Goal: Information Seeking & Learning: Learn about a topic

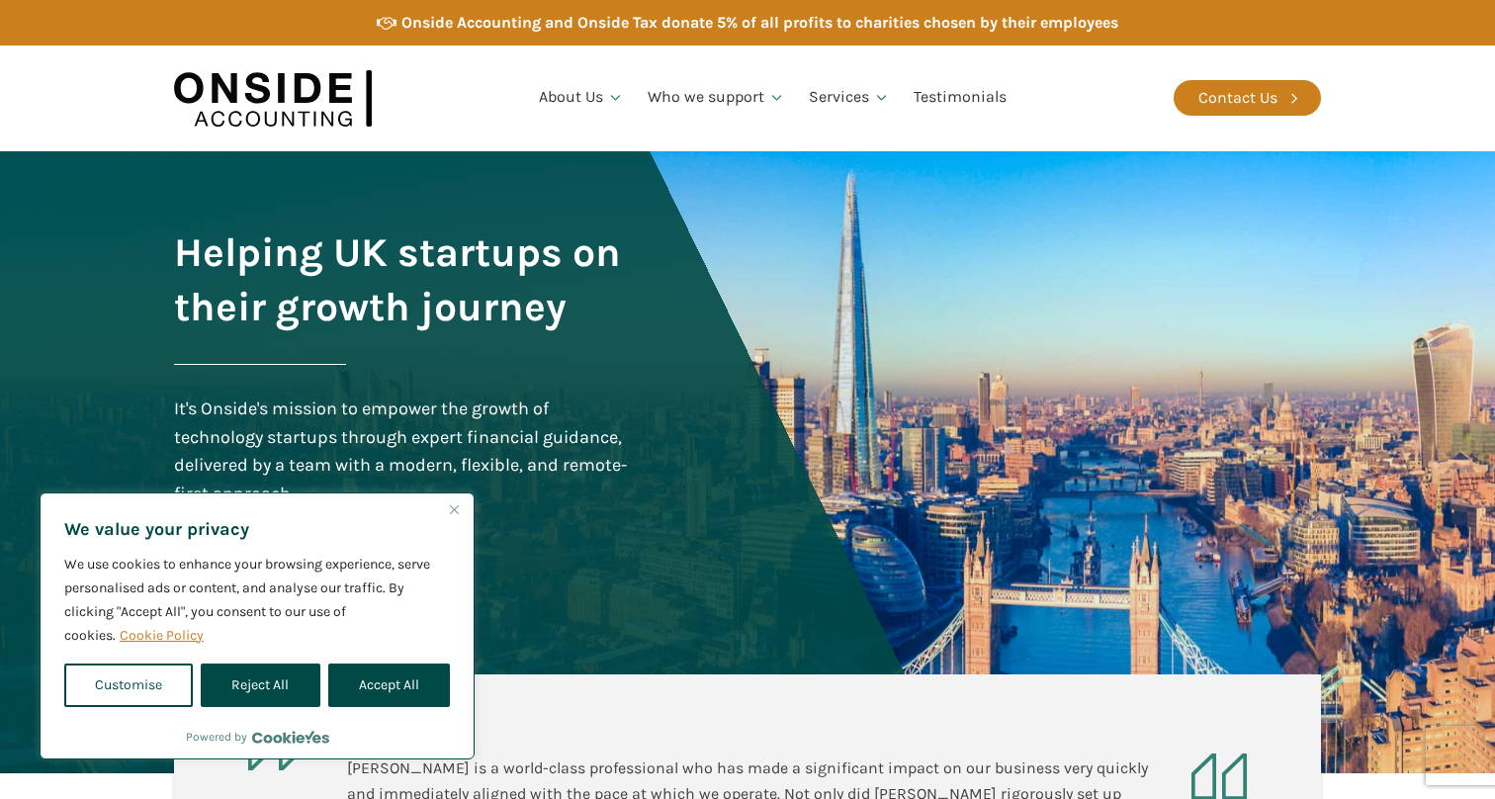
click at [451, 502] on button "Close" at bounding box center [454, 509] width 24 height 24
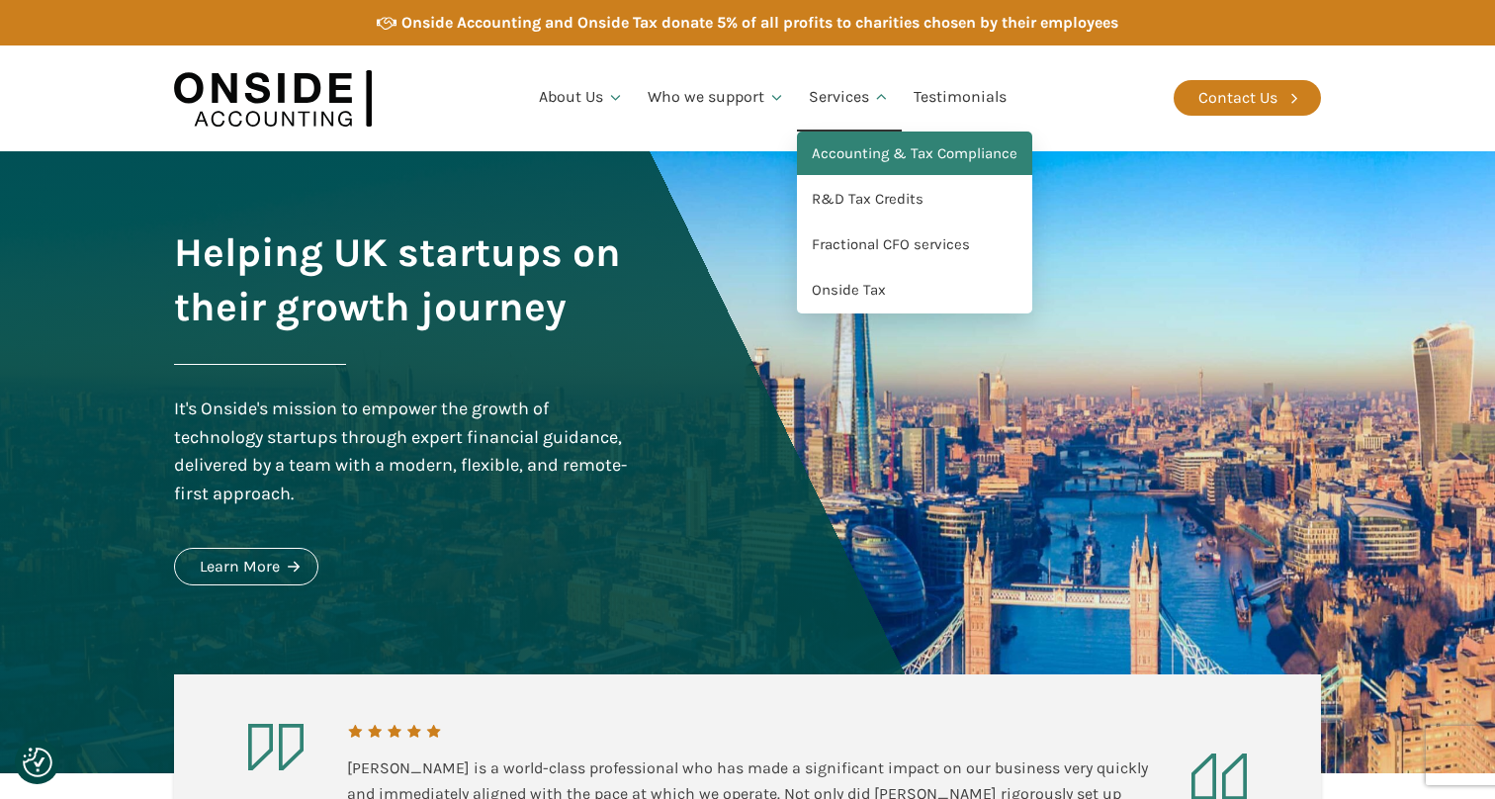
click at [870, 159] on link "Accounting & Tax Compliance" at bounding box center [914, 154] width 235 height 45
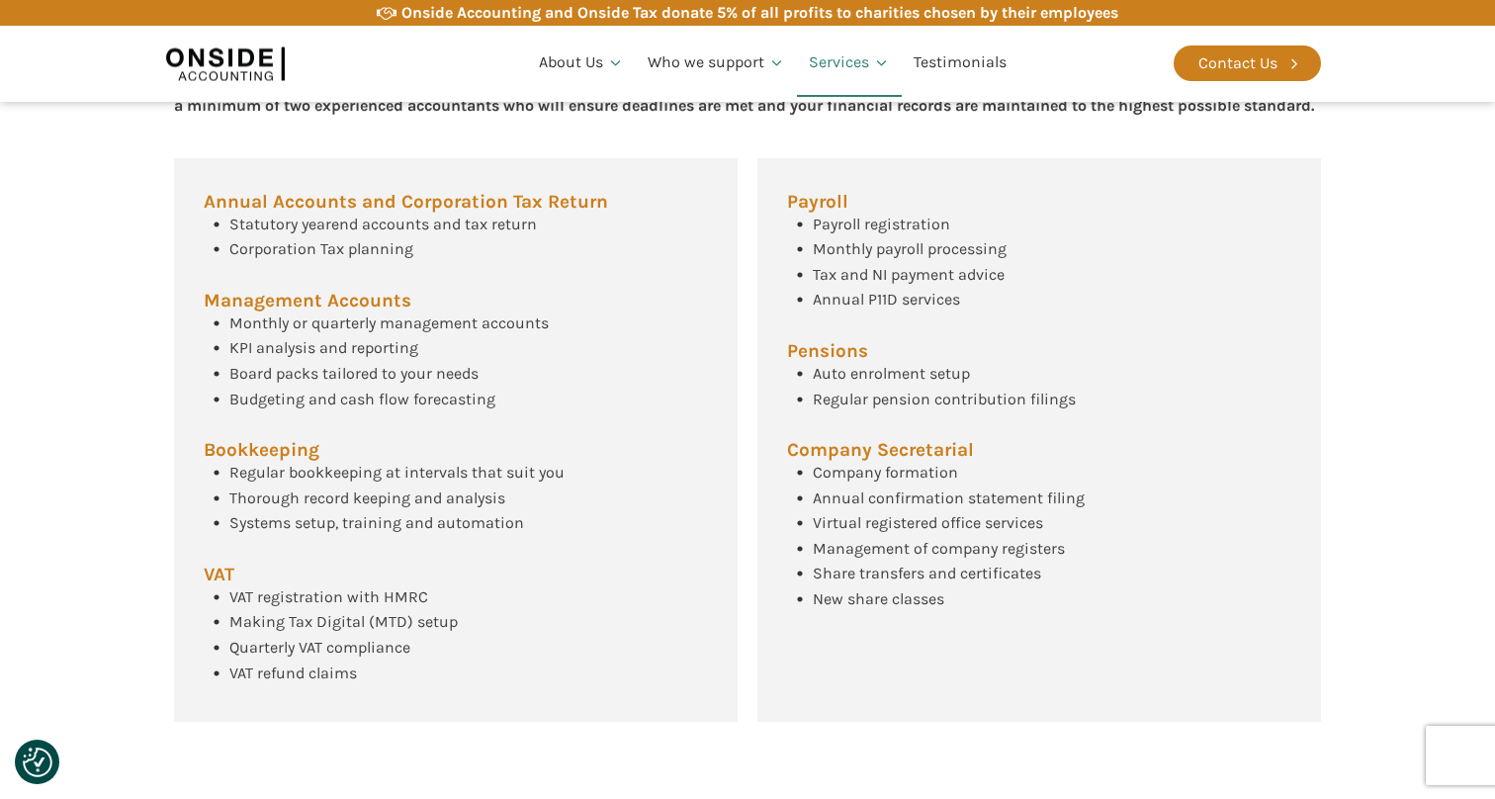
scroll to position [827, 0]
click at [496, 143] on div "Accounting and Tax Compliance Services Our core Accounting and Tax services wil…" at bounding box center [747, 340] width 1187 height 839
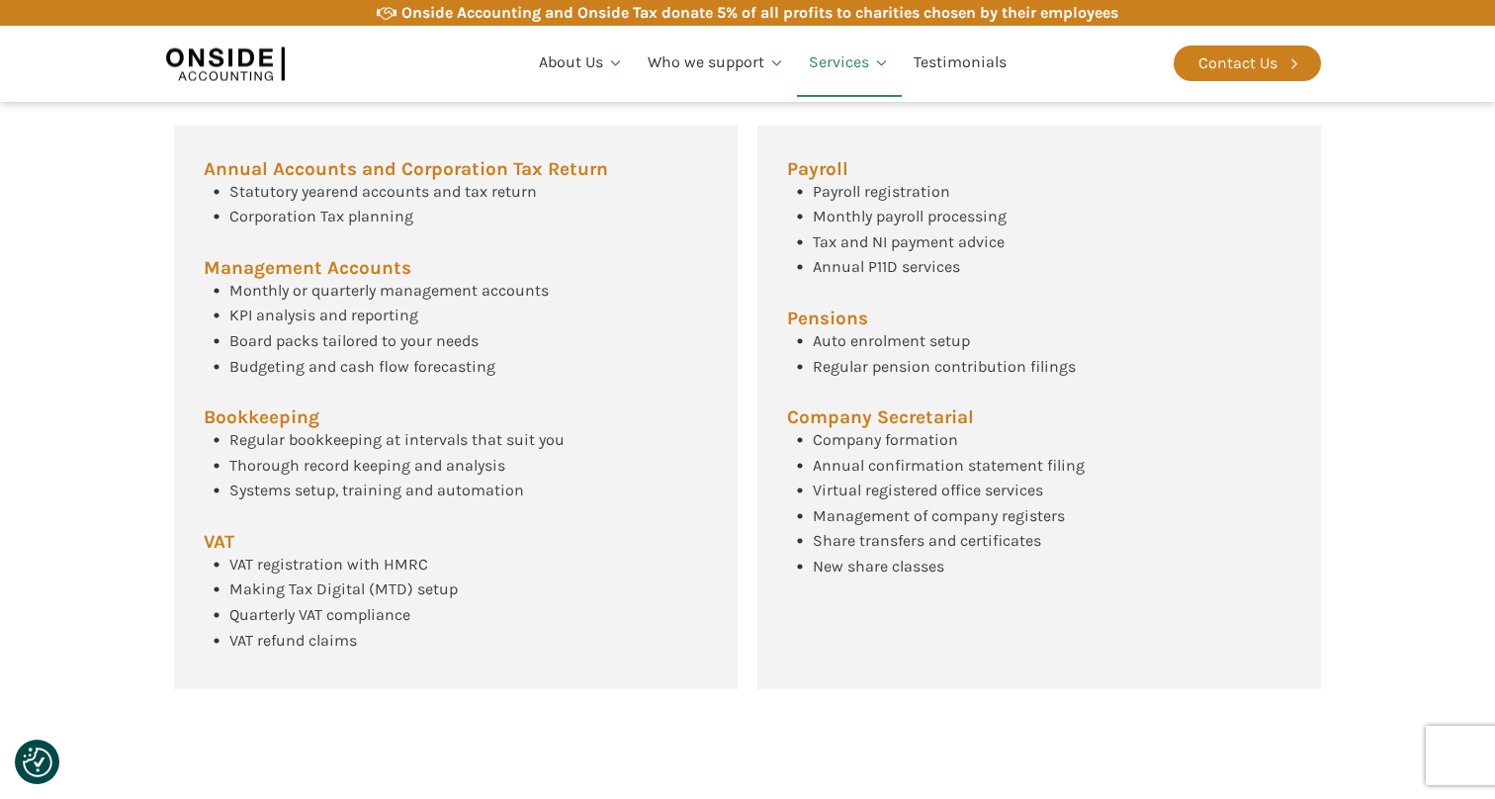
scroll to position [855, 0]
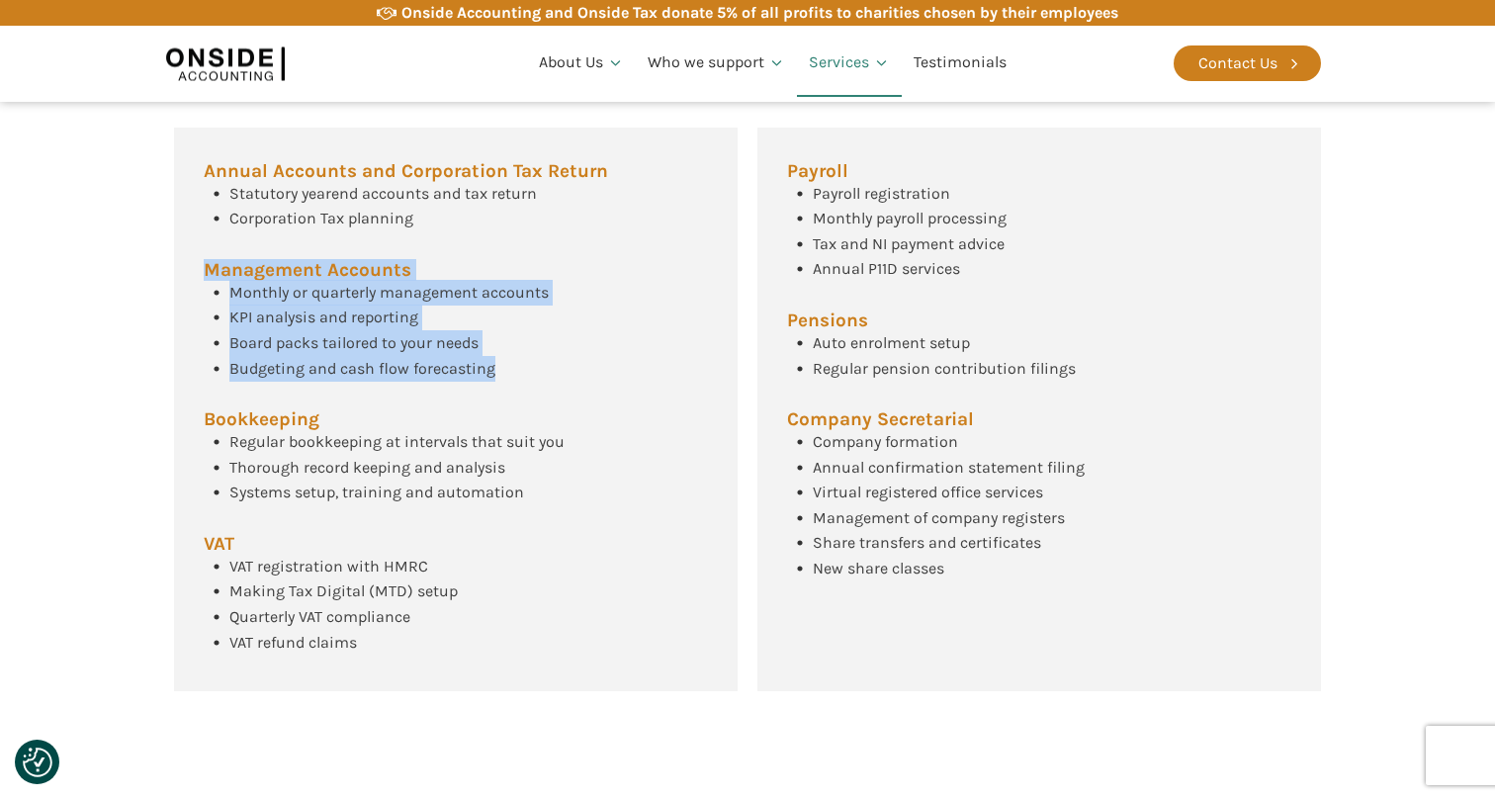
drag, startPoint x: 203, startPoint y: 294, endPoint x: 501, endPoint y: 402, distance: 317.5
click at [501, 402] on div "Annual Accounts and Corporation Tax Return Statutory yearend accounts and tax r…" at bounding box center [456, 410] width 564 height 565
click at [501, 381] on div "Monthly or quarterly management accounts KPI analysis and reporting Board packs…" at bounding box center [376, 330] width 345 height 101
drag, startPoint x: 501, startPoint y: 402, endPoint x: 202, endPoint y: 300, distance: 316.5
click at [202, 300] on div "Annual Accounts and Corporation Tax Return Statutory yearend accounts and tax r…" at bounding box center [456, 410] width 564 height 565
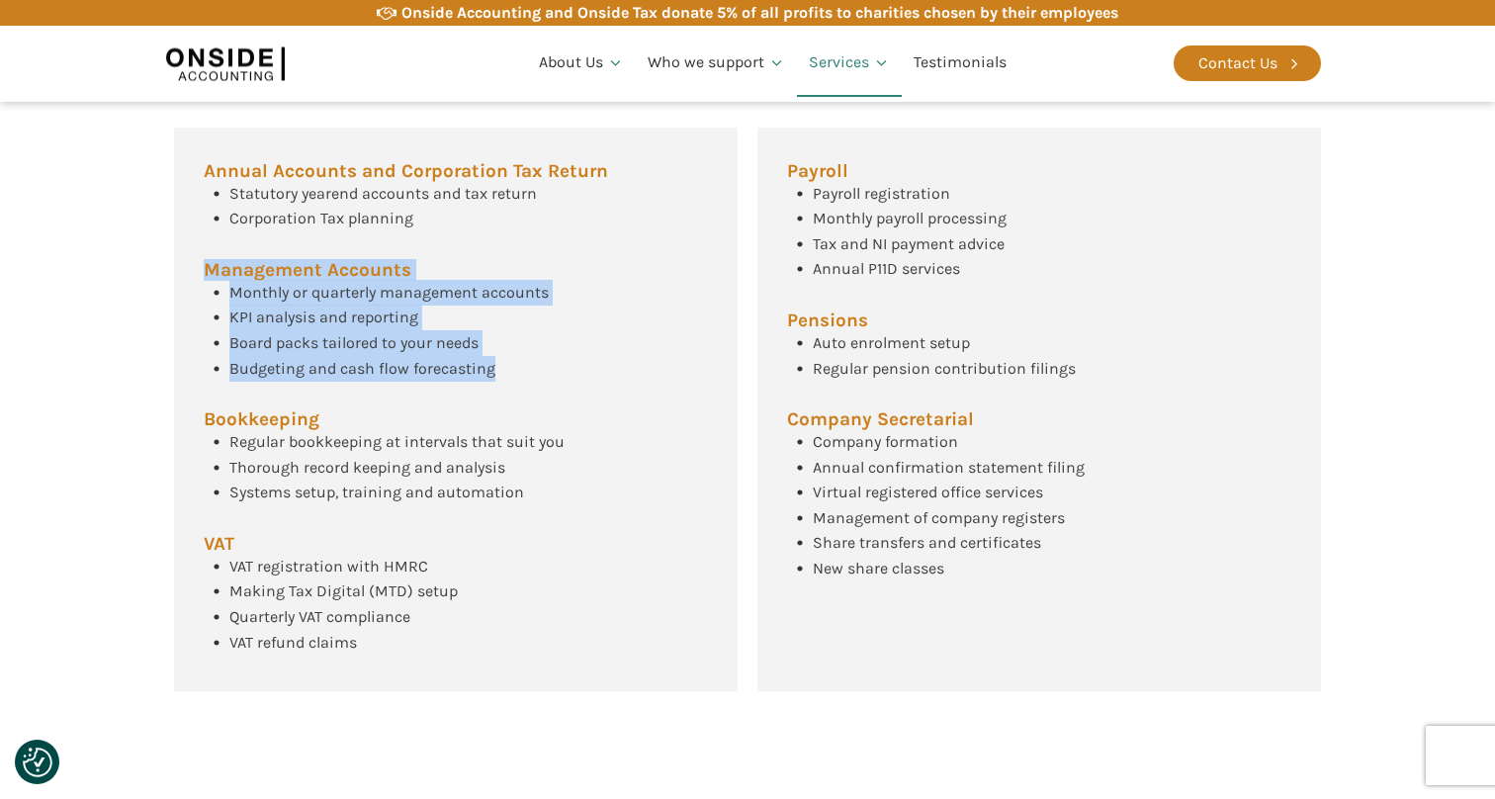
click at [202, 300] on div "Annual Accounts and Corporation Tax Return Statutory yearend accounts and tax r…" at bounding box center [456, 410] width 564 height 565
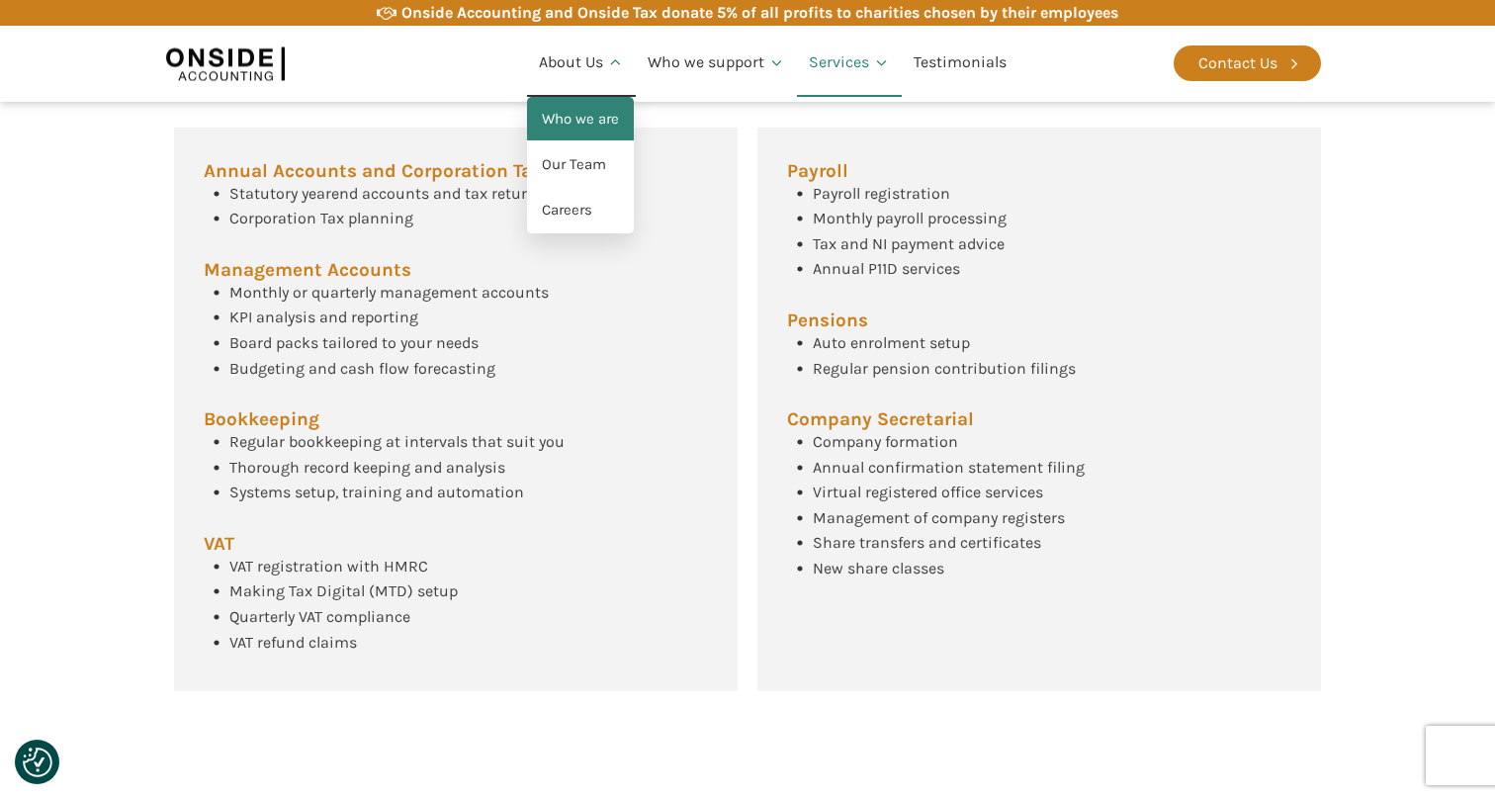
click at [585, 110] on link "Who we are" at bounding box center [580, 119] width 107 height 45
